Goal: Task Accomplishment & Management: Manage account settings

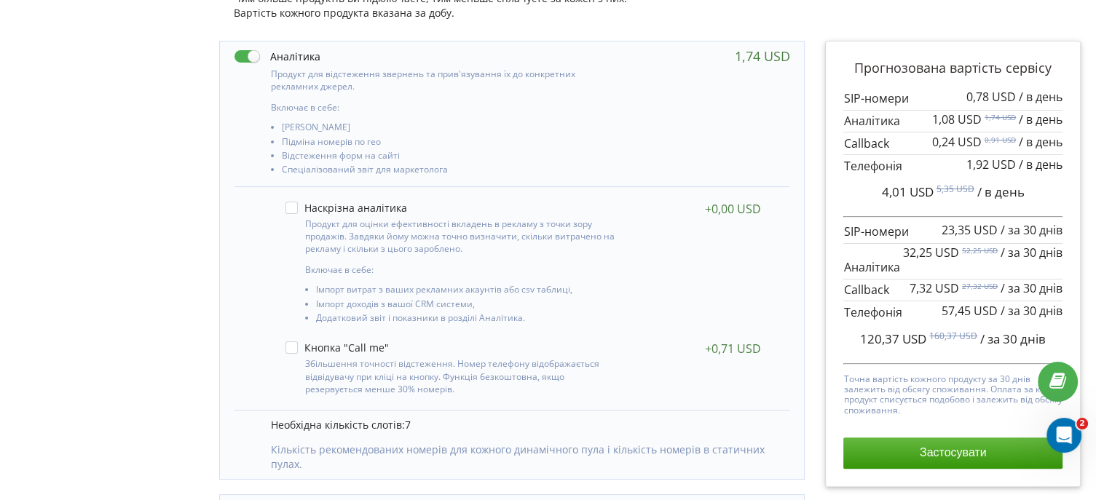
scroll to position [264, 0]
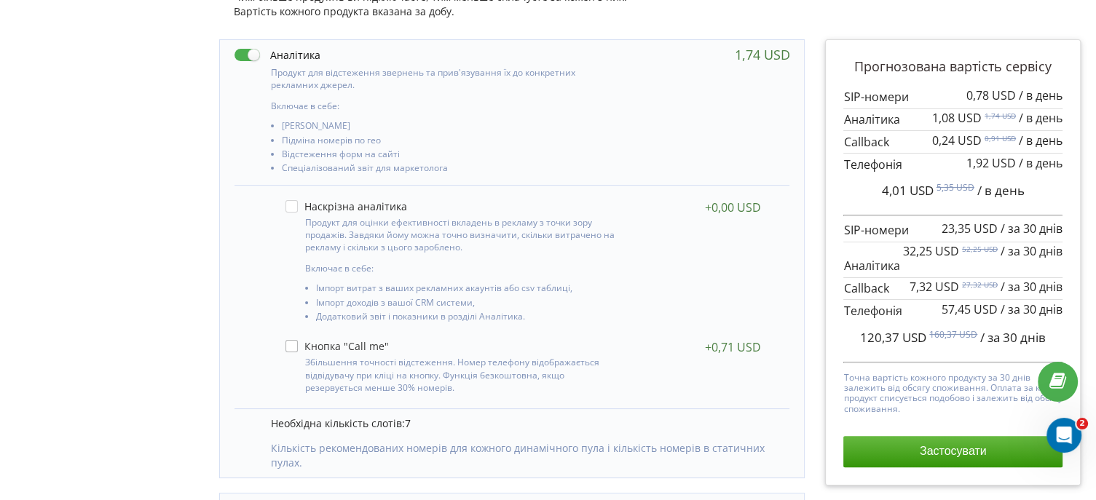
click at [290, 344] on label at bounding box center [336, 346] width 103 height 12
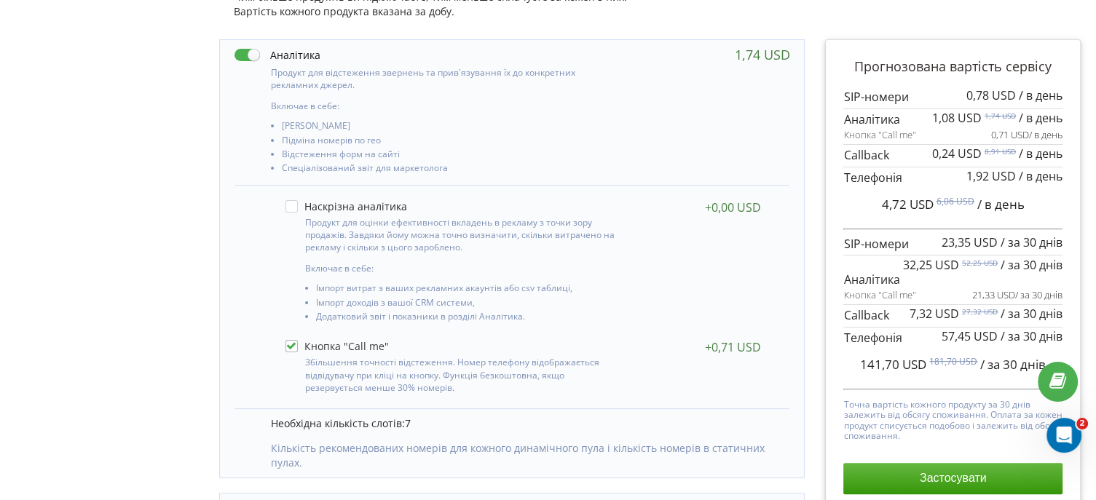
click at [290, 344] on label at bounding box center [336, 346] width 103 height 12
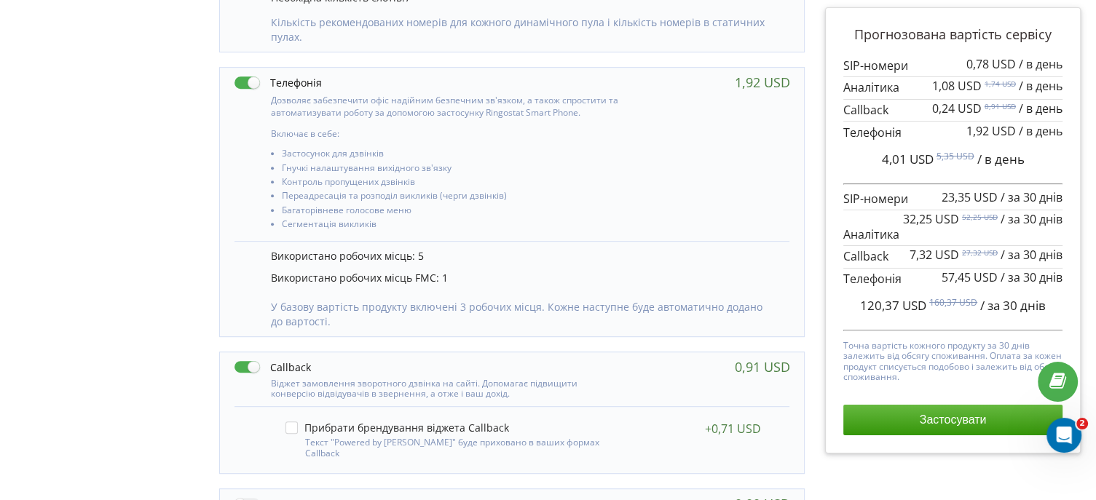
scroll to position [690, 0]
checkbox input "true"
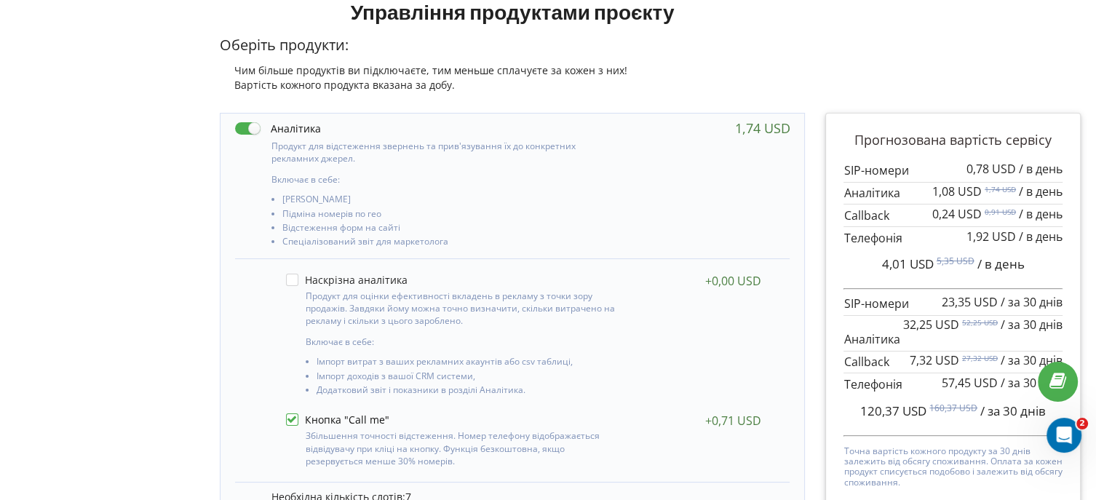
scroll to position [191, 0]
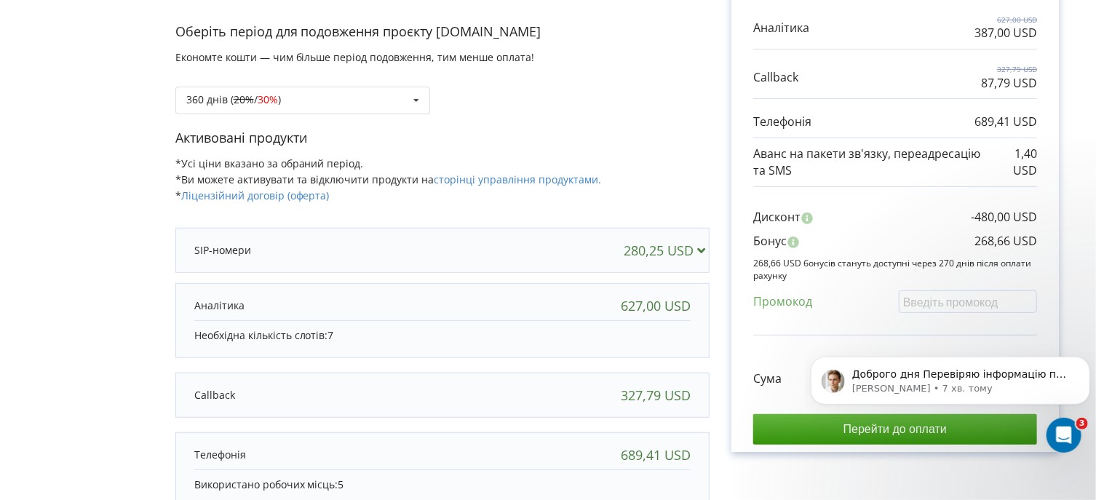
scroll to position [238, 0]
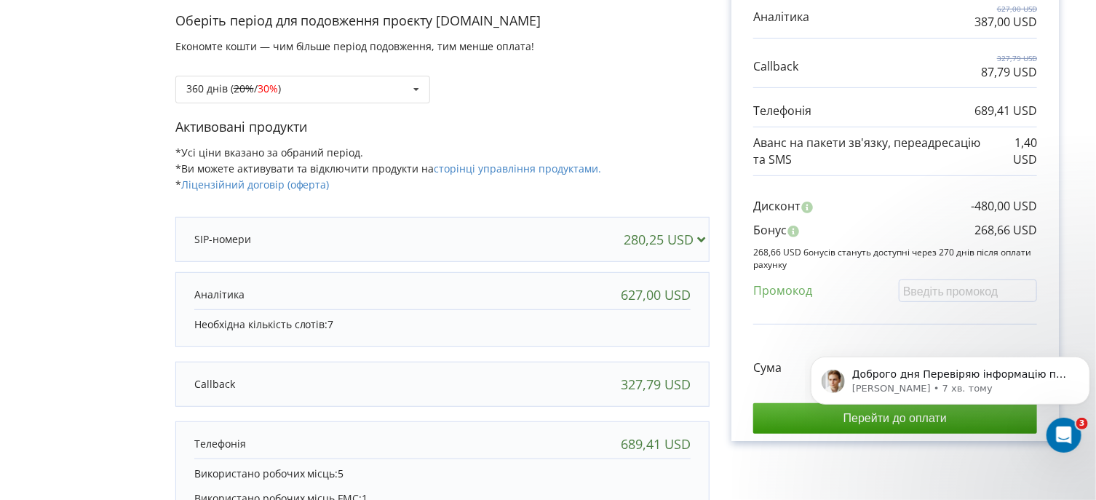
click at [702, 238] on icon at bounding box center [701, 238] width 15 height 13
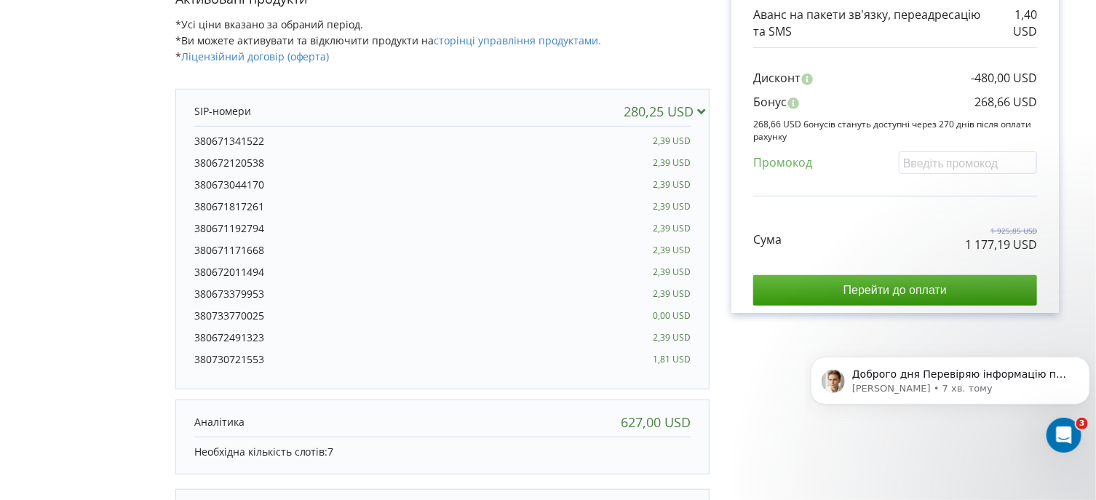
scroll to position [365, 0]
click at [697, 110] on icon at bounding box center [701, 111] width 15 height 13
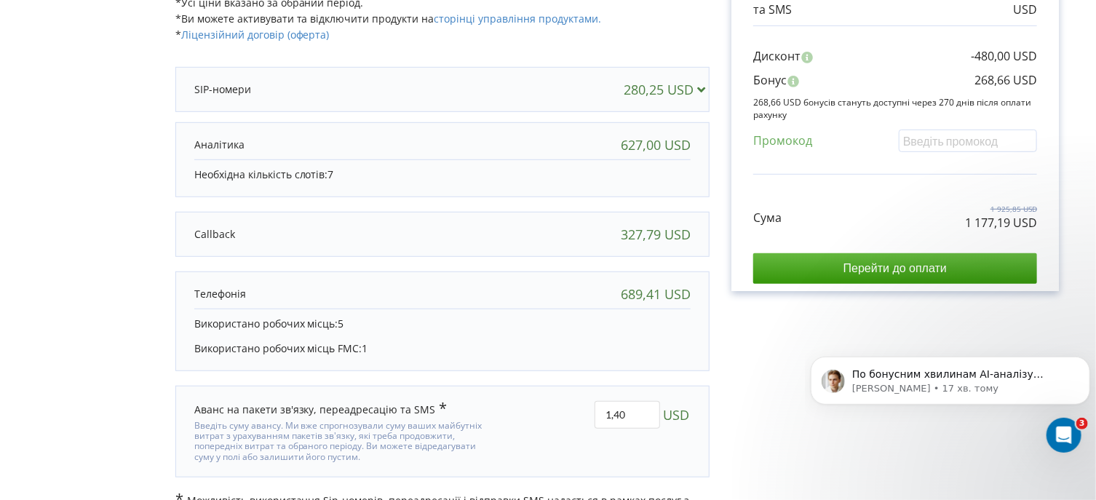
scroll to position [422, 0]
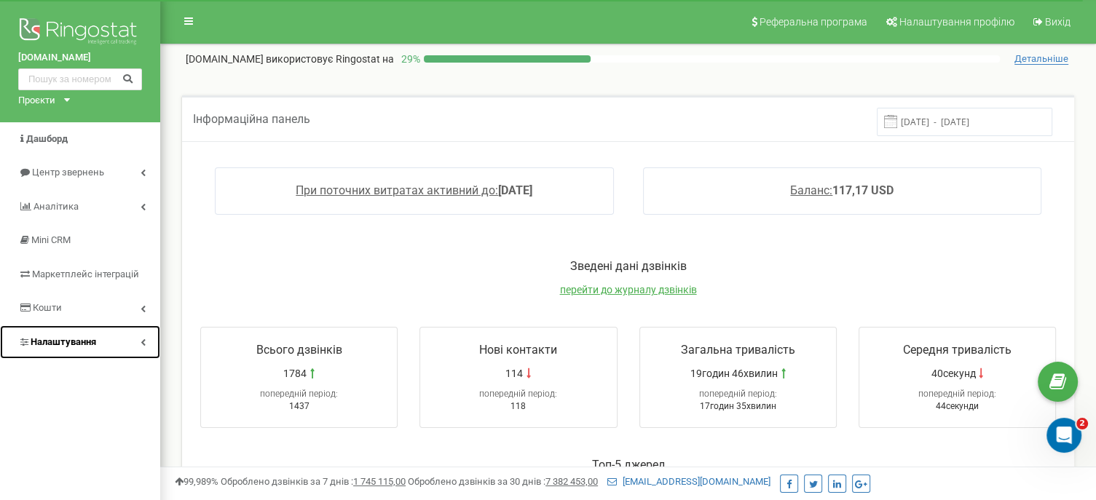
click at [66, 340] on span "Налаштування" at bounding box center [64, 341] width 66 height 11
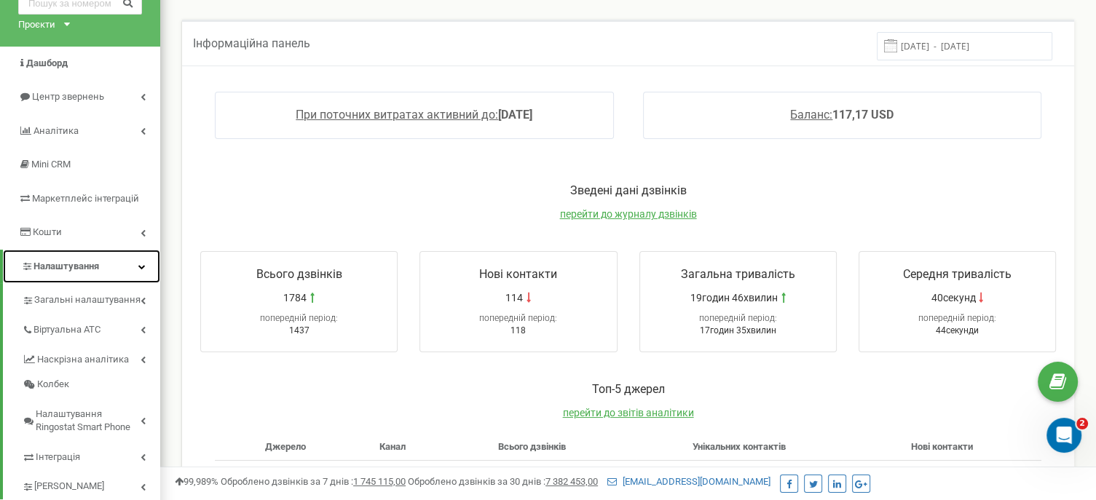
scroll to position [87, 0]
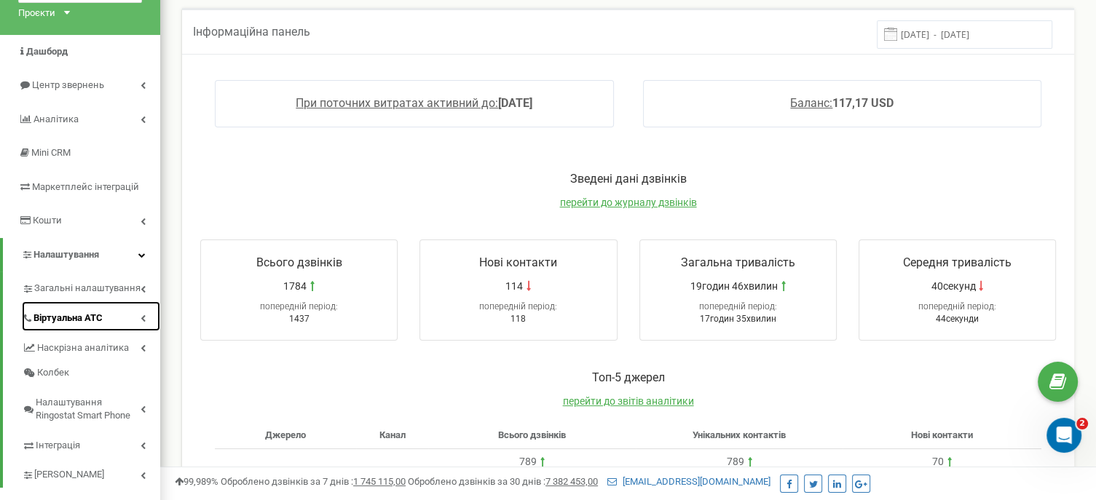
click at [82, 314] on span "Віртуальна АТС" at bounding box center [67, 319] width 69 height 14
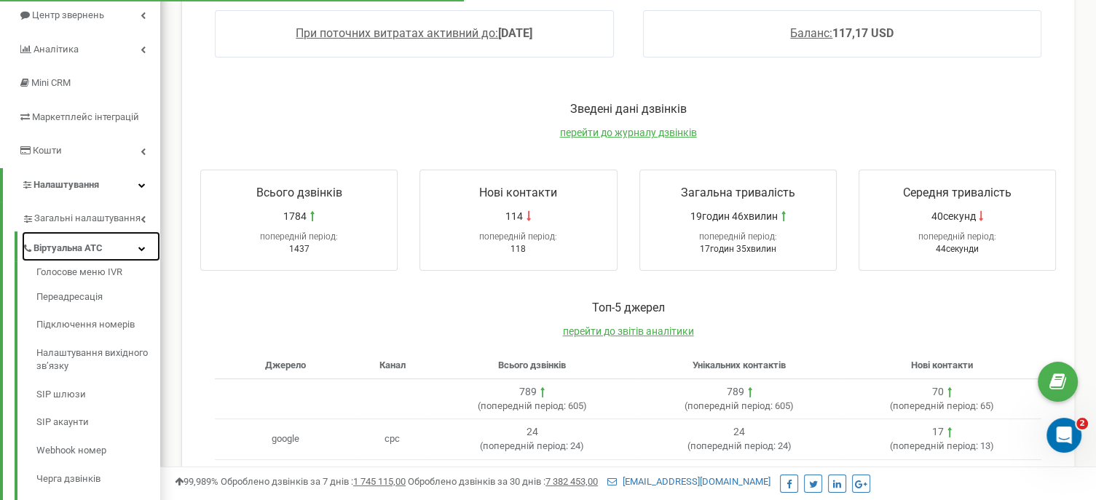
scroll to position [172, 0]
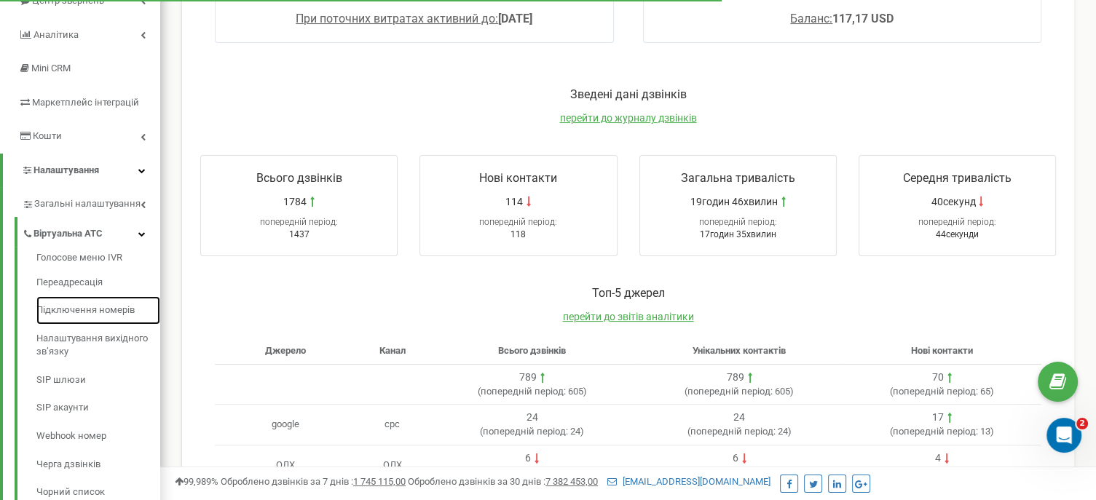
click at [82, 314] on link "Підключення номерів" at bounding box center [98, 310] width 124 height 28
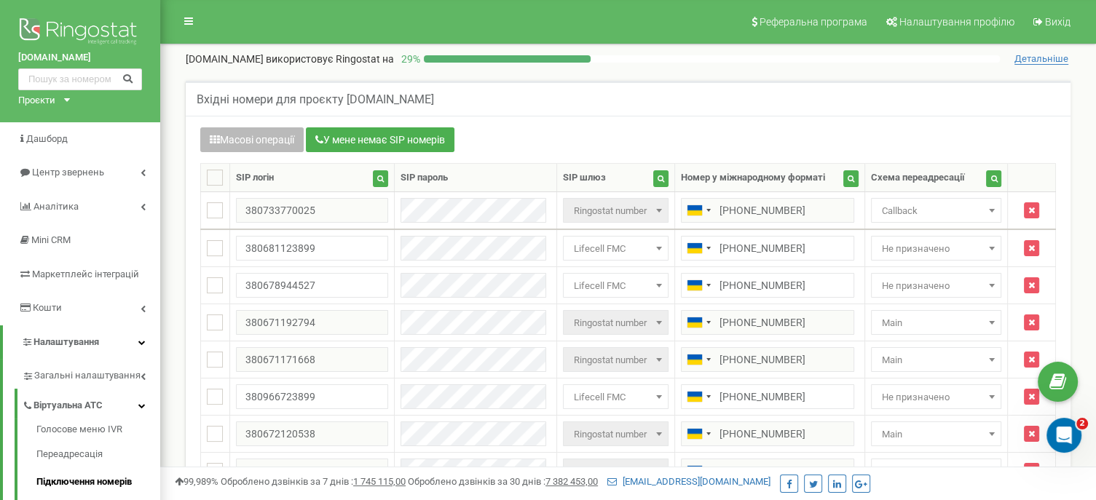
click at [210, 139] on icon "button" at bounding box center [215, 140] width 10 height 10
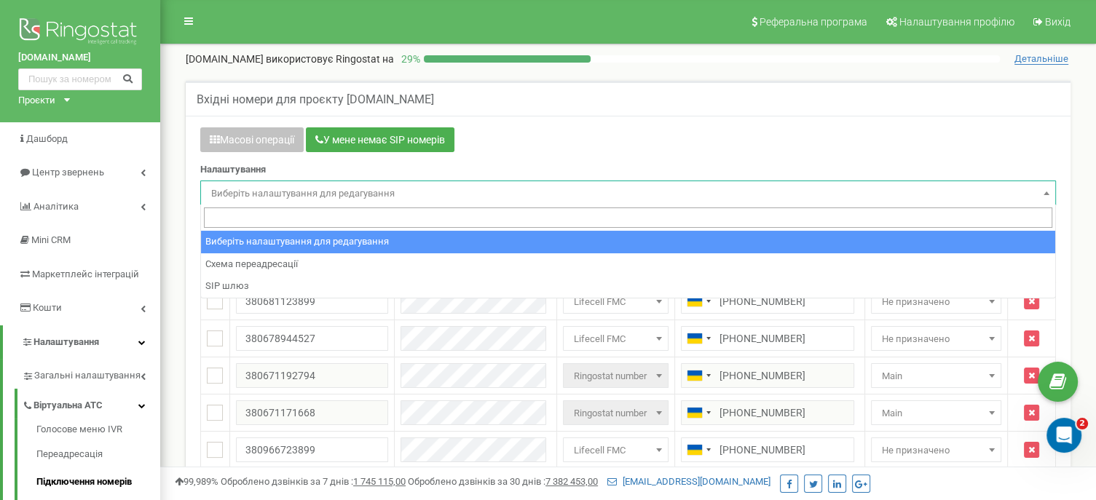
click at [316, 191] on span "Виберіть налаштування для редагування" at bounding box center [627, 193] width 845 height 20
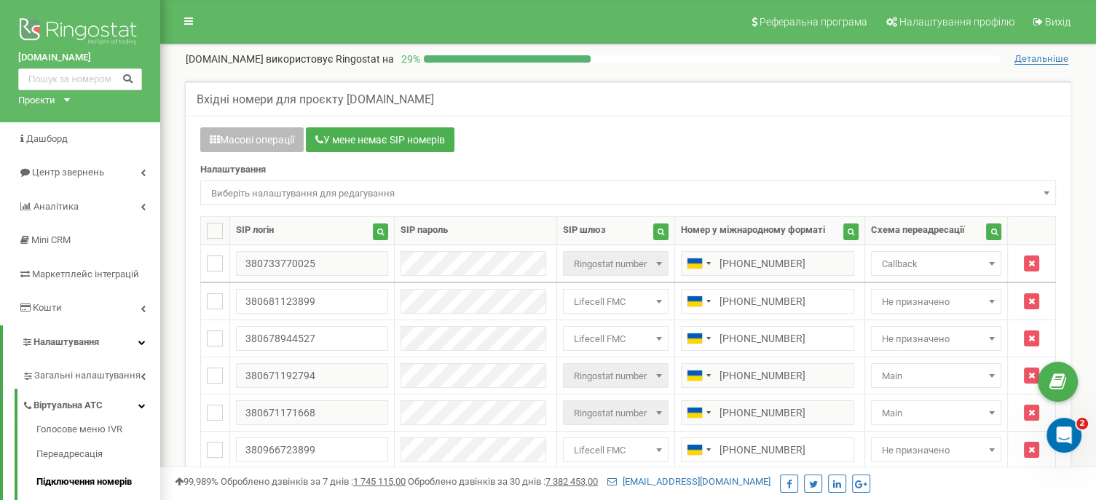
click at [274, 138] on button "Масові операції" at bounding box center [251, 139] width 103 height 25
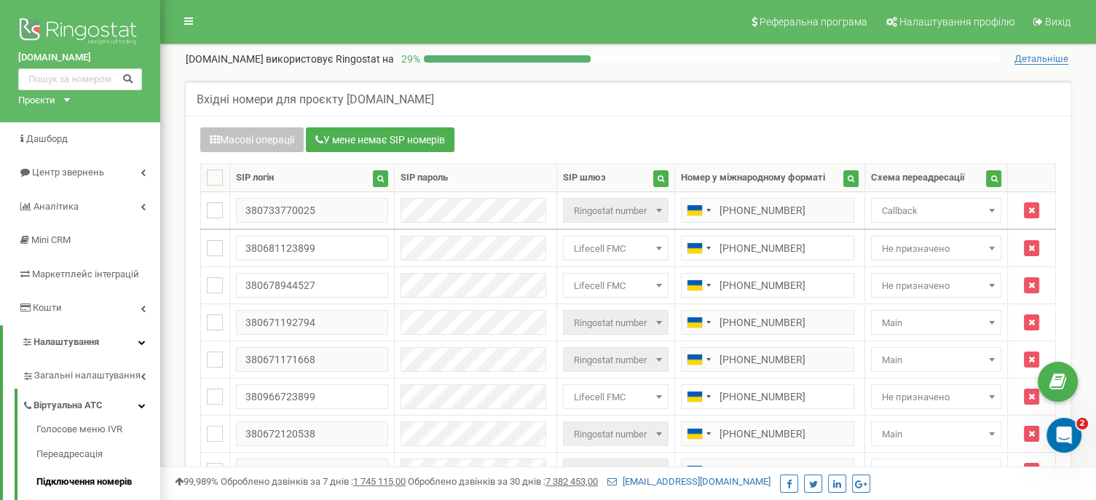
click at [809, 92] on div "Вхідні номери для проєкту shop.blokfort.com.ua" at bounding box center [628, 98] width 884 height 35
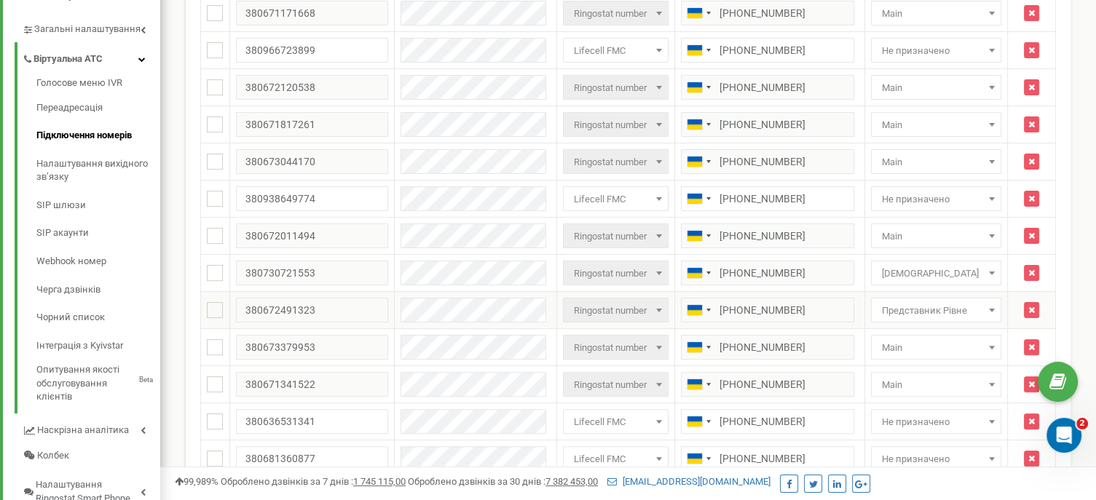
scroll to position [349, 0]
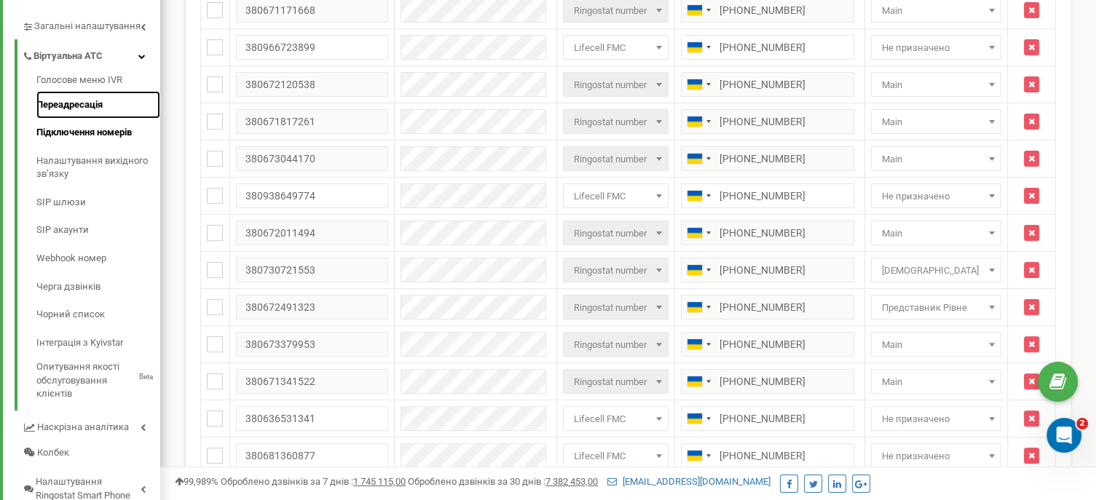
click at [86, 101] on link "Переадресація" at bounding box center [98, 105] width 124 height 28
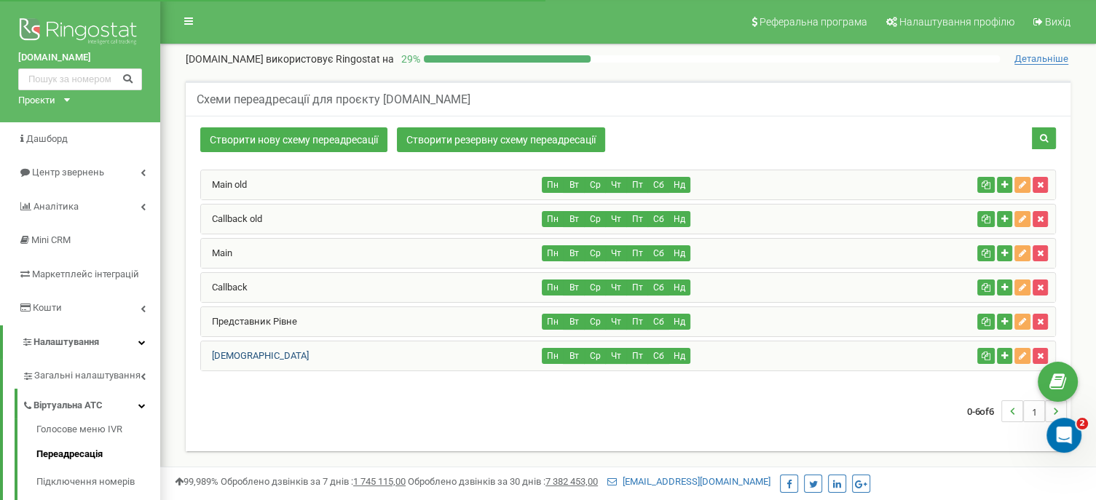
click at [239, 352] on link "[DEMOGRAPHIC_DATA]" at bounding box center [255, 355] width 108 height 11
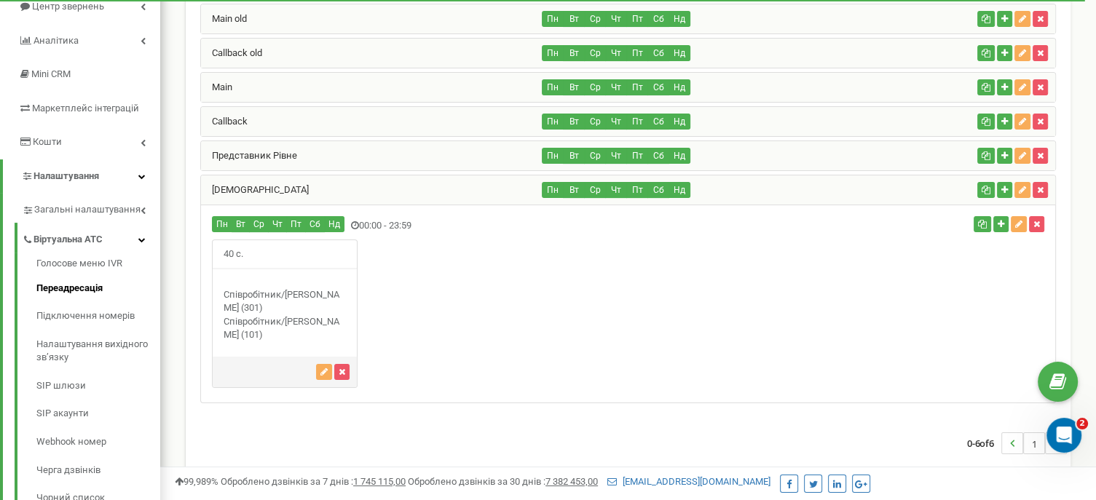
scroll to position [154, 0]
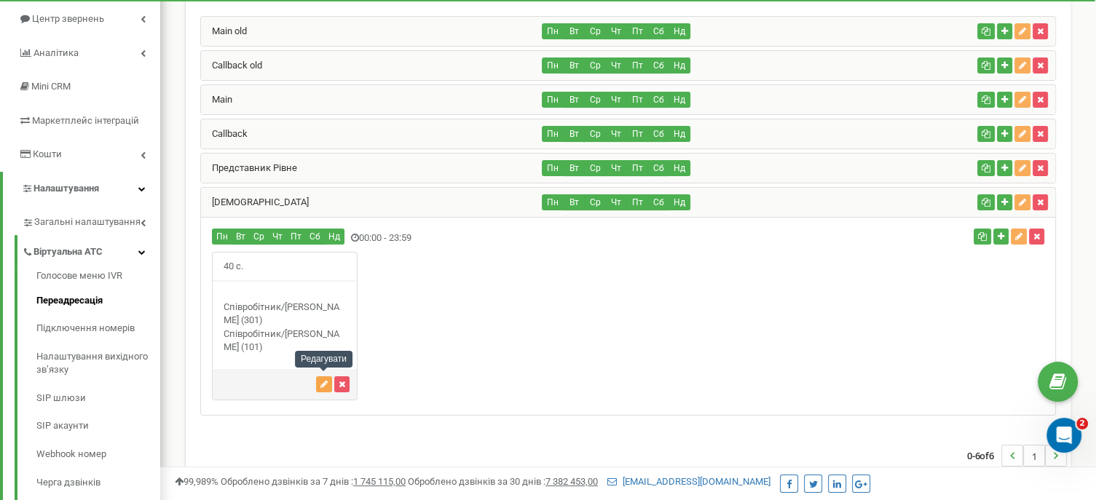
click at [322, 381] on icon "button" at bounding box center [323, 384] width 7 height 9
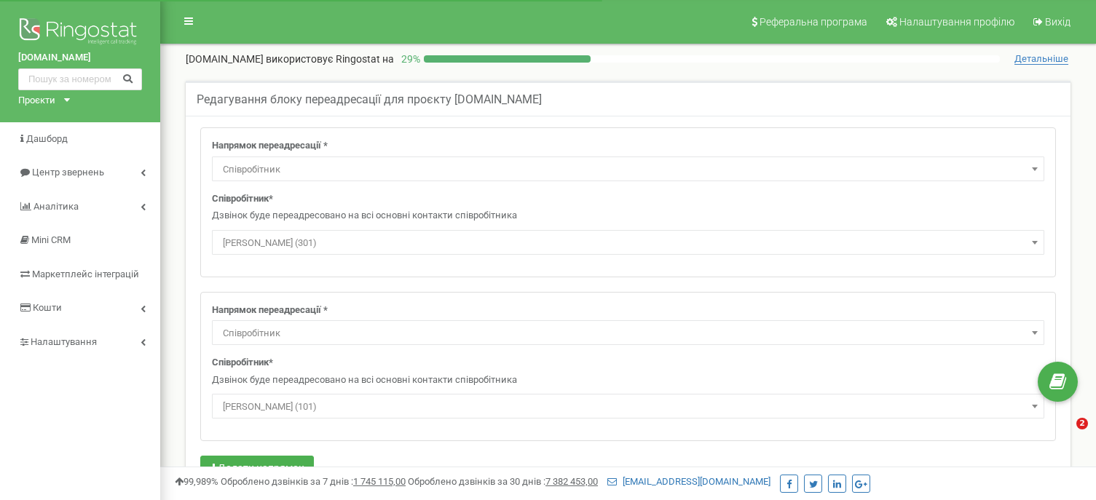
select select "Employee"
select select "408651"
select select "Employee"
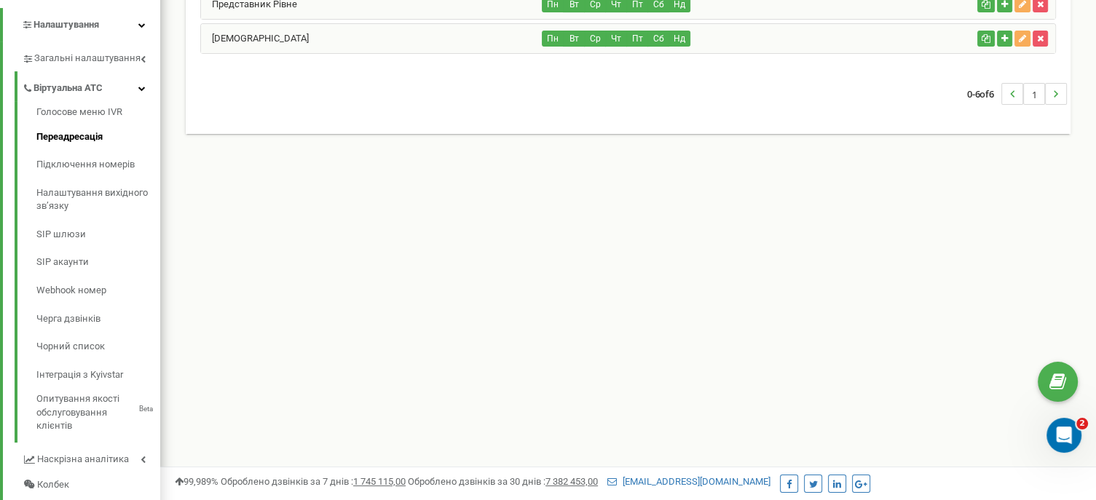
scroll to position [318, 0]
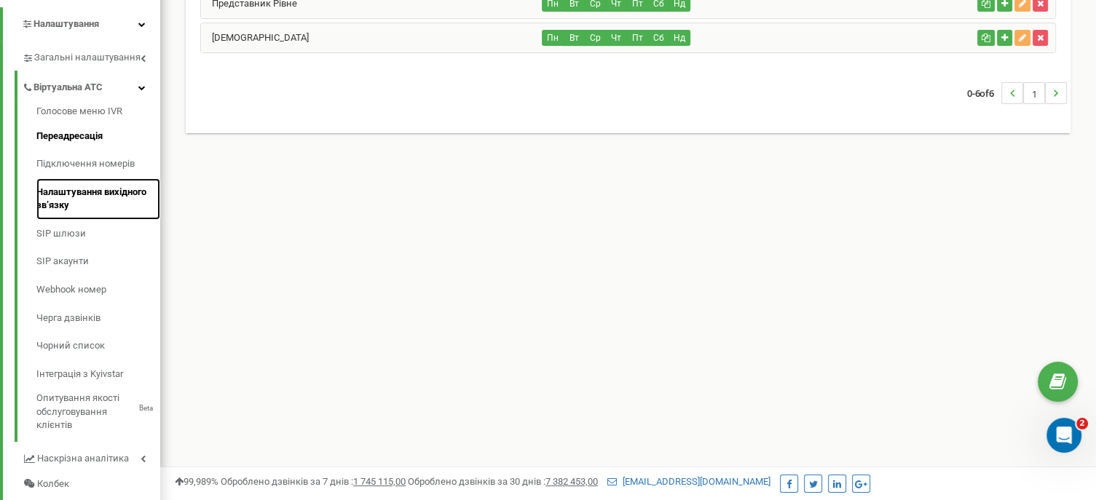
click at [68, 191] on link "Налаштування вихідного зв’язку" at bounding box center [98, 198] width 124 height 41
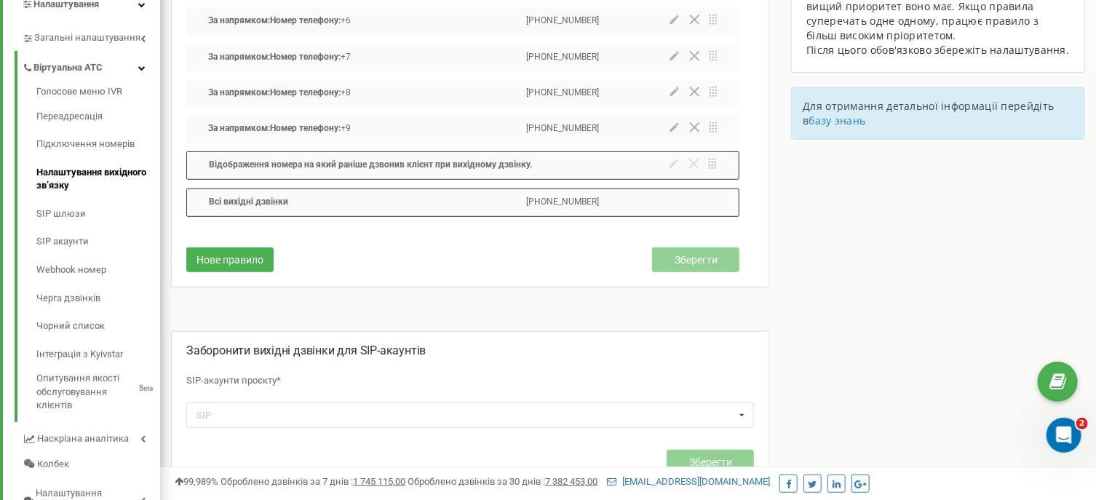
scroll to position [384, 0]
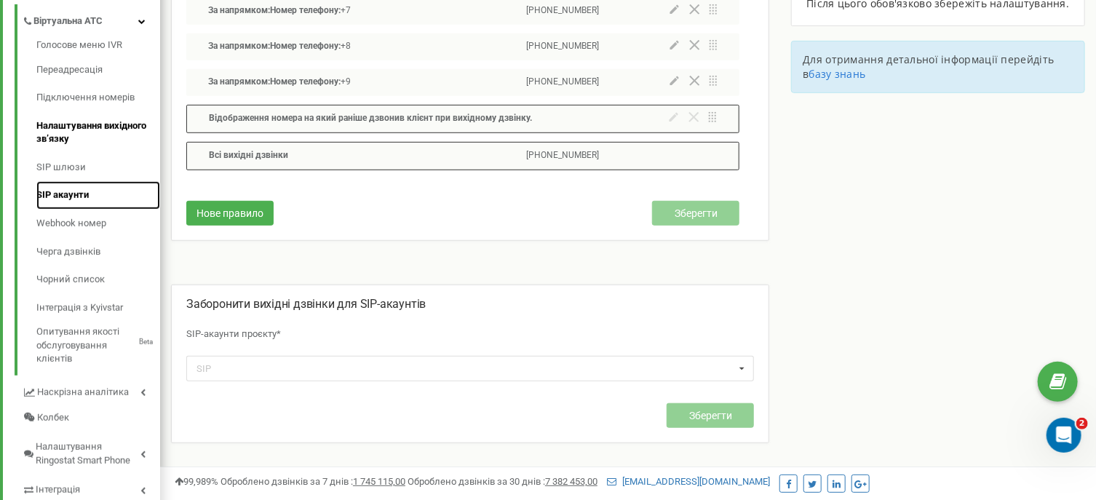
click at [86, 194] on link "SIP акаунти" at bounding box center [98, 195] width 124 height 28
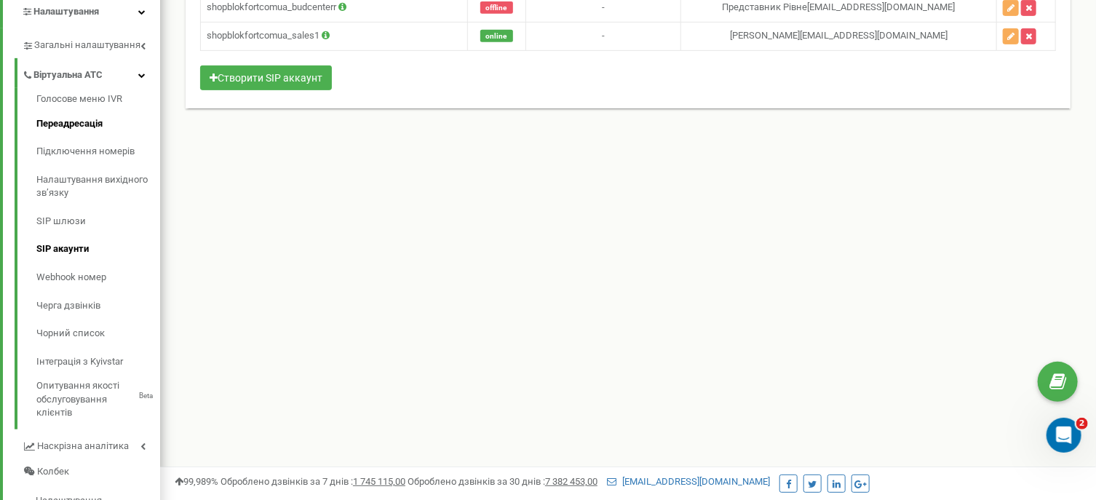
scroll to position [331, 0]
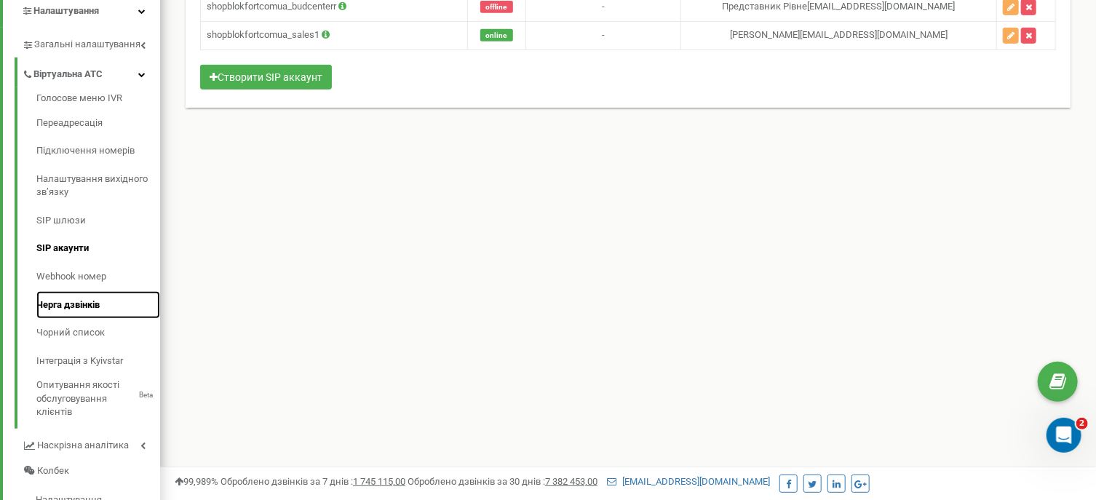
click at [86, 304] on link "Черга дзвінків" at bounding box center [98, 305] width 124 height 28
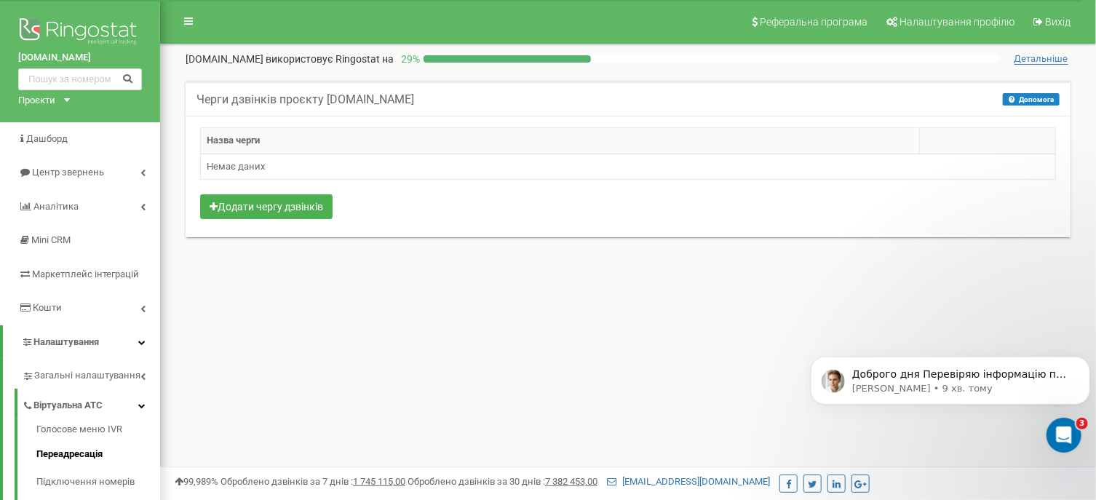
scroll to position [57, 0]
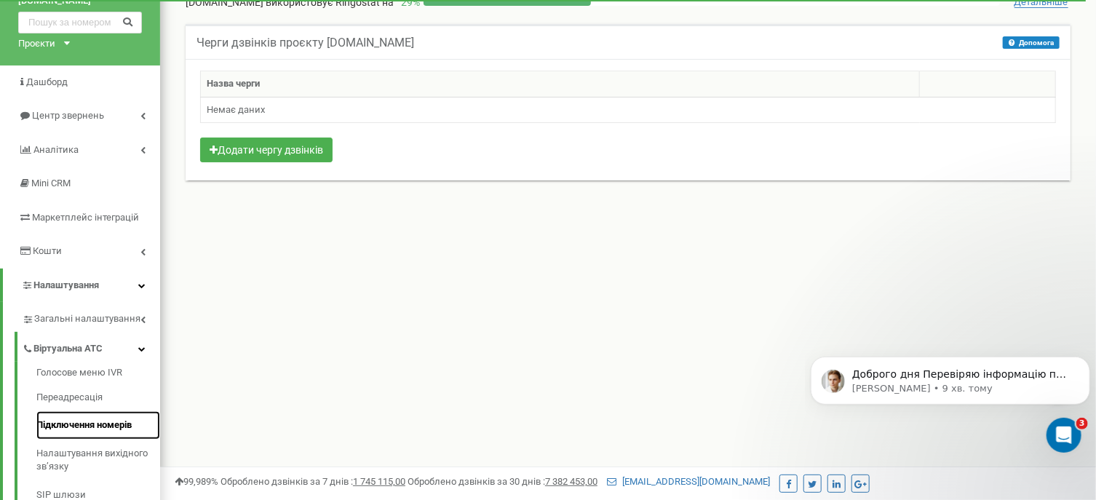
click at [84, 425] on link "Підключення номерів" at bounding box center [98, 425] width 124 height 28
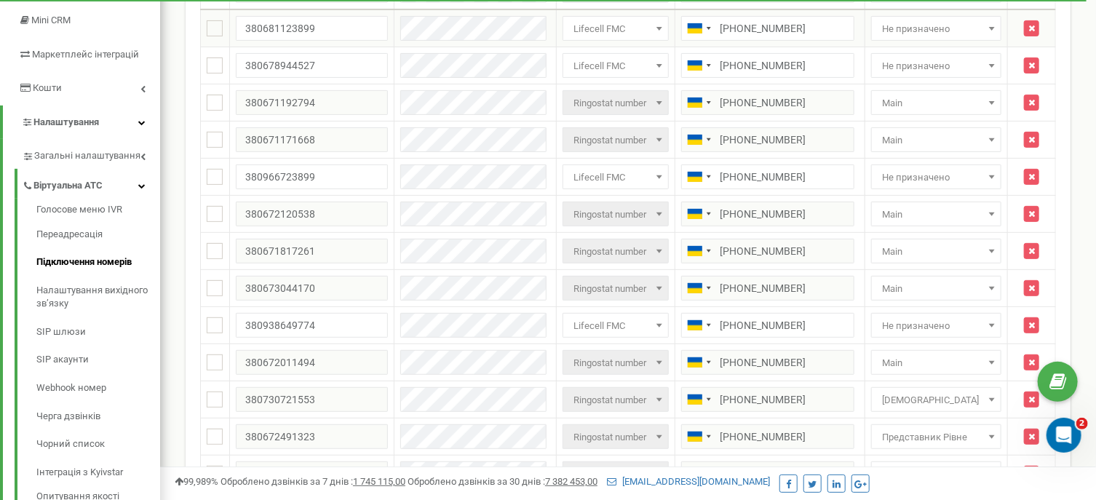
scroll to position [221, 0]
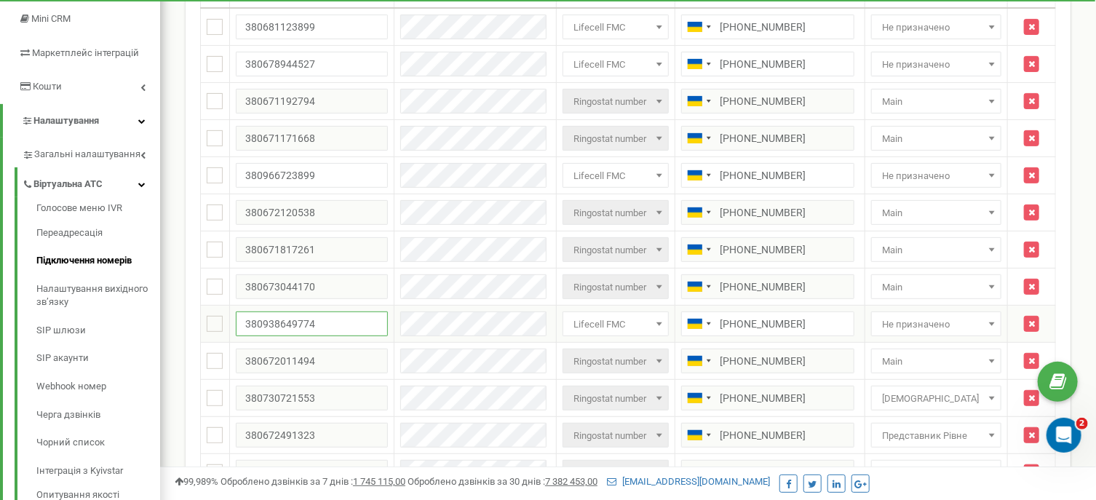
drag, startPoint x: 318, startPoint y: 322, endPoint x: 239, endPoint y: 328, distance: 78.8
click at [239, 328] on input "380938649774" at bounding box center [312, 324] width 152 height 25
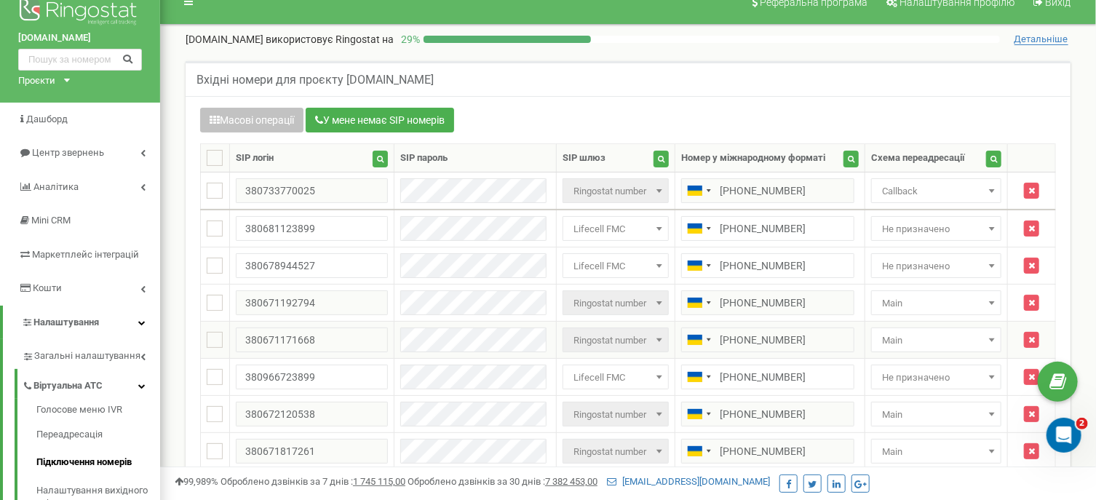
scroll to position [19, 0]
click at [581, 114] on div "Масові операції У мене немає SIP номерів" at bounding box center [628, 122] width 856 height 28
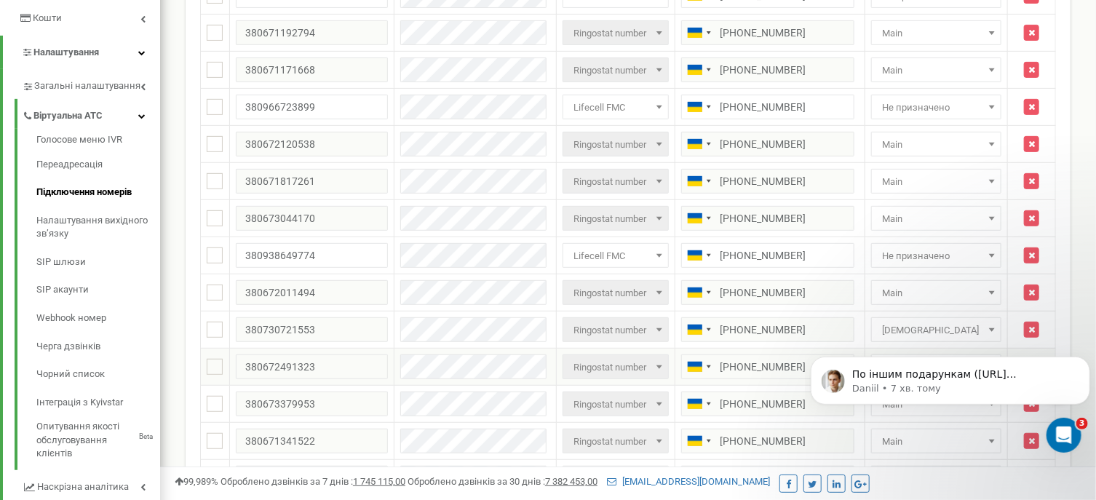
scroll to position [288, 0]
